Goal: Task Accomplishment & Management: Complete application form

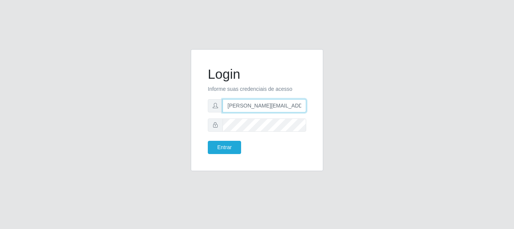
type input "[PERSON_NAME][EMAIL_ADDRESS][PERSON_NAME][DOMAIN_NAME]"
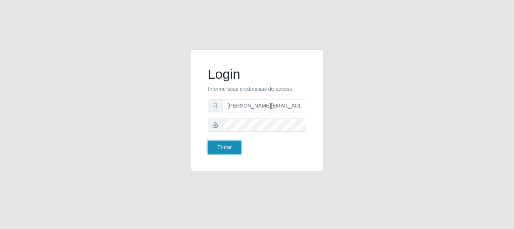
click at [224, 147] on button "Entrar" at bounding box center [224, 147] width 33 height 13
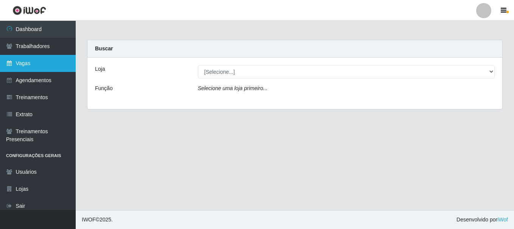
click at [38, 63] on link "Vagas" at bounding box center [38, 63] width 76 height 17
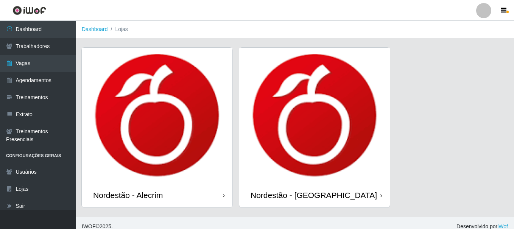
click at [129, 190] on div "Nordestão - Alecrim" at bounding box center [128, 194] width 70 height 9
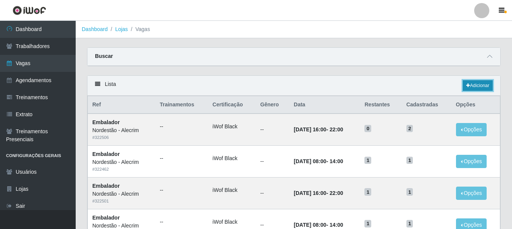
click at [388, 86] on link "Adicionar" at bounding box center [478, 85] width 30 height 11
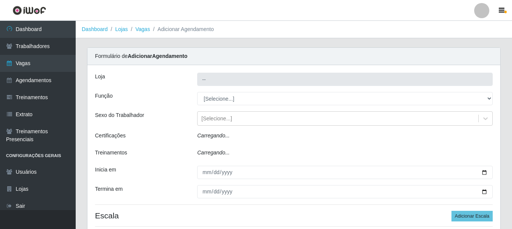
type input "Nordestão - Alecrim"
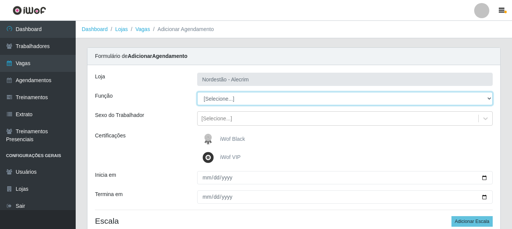
select select "1"
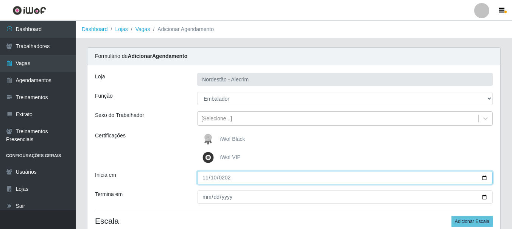
type input "[DATE]"
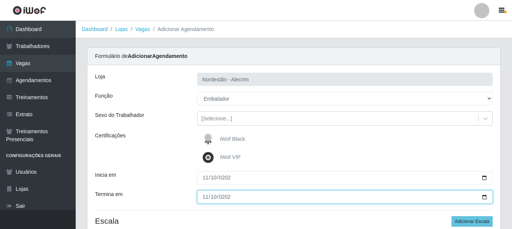
type input "[DATE]"
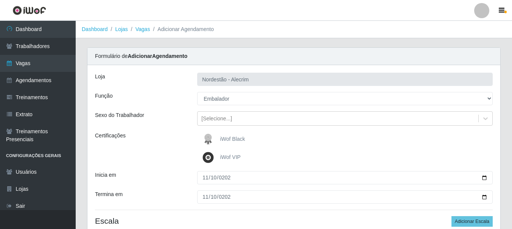
click at [345, 139] on div "iWof Black" at bounding box center [345, 139] width 296 height 15
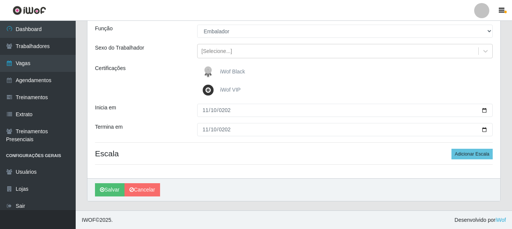
scroll to position [68, 0]
click at [388, 154] on button "Adicionar Escala" at bounding box center [472, 153] width 41 height 11
select select "1"
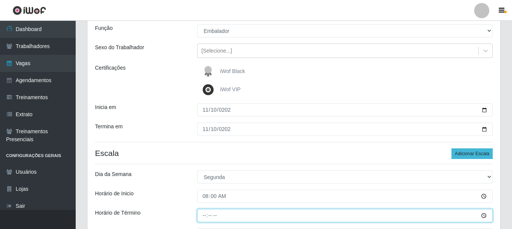
type input "14:00"
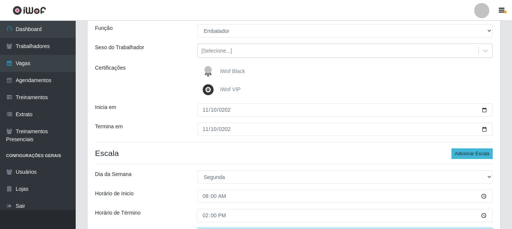
type input "___"
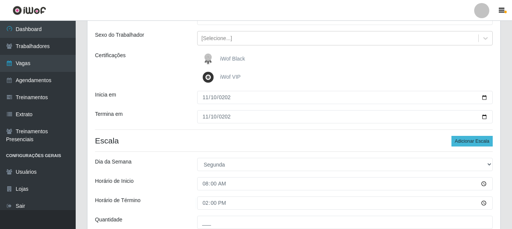
click at [388, 141] on button "Adicionar Escala" at bounding box center [472, 141] width 41 height 11
select select "1"
type input "16:00"
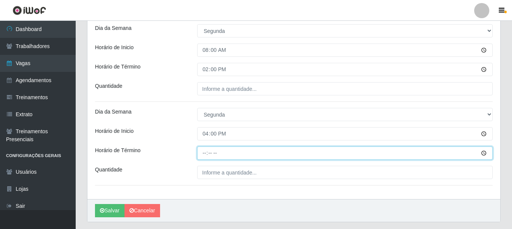
type input "22:00"
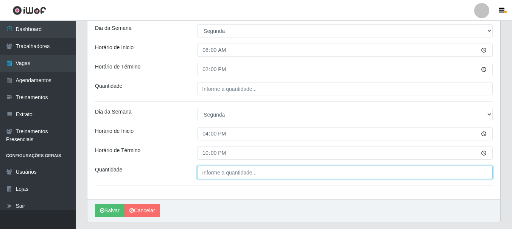
type input "___"
click at [95, 204] on button "Salvar" at bounding box center [110, 210] width 30 height 13
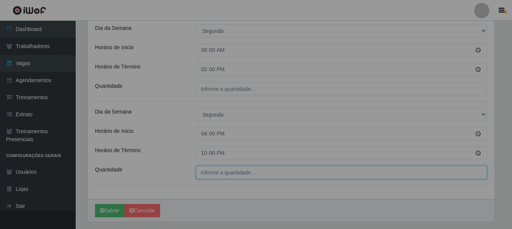
type input "___"
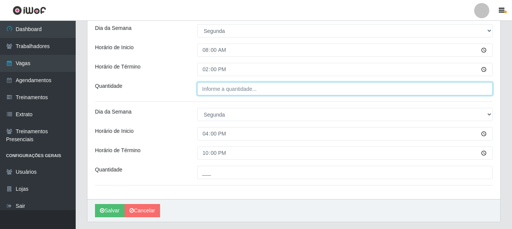
type input "___"
click at [231, 91] on input "___" at bounding box center [345, 88] width 296 height 13
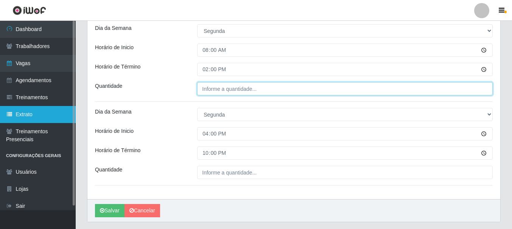
type input "___"
